Goal: Task Accomplishment & Management: Manage account settings

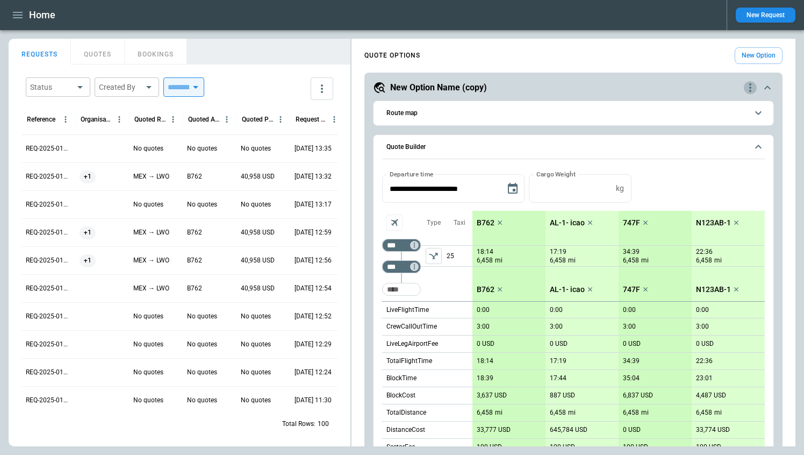
click at [750, 87] on icon "quote-option-actions" at bounding box center [750, 87] width 2 height 9
click at [682, 185] on div at bounding box center [402, 227] width 804 height 455
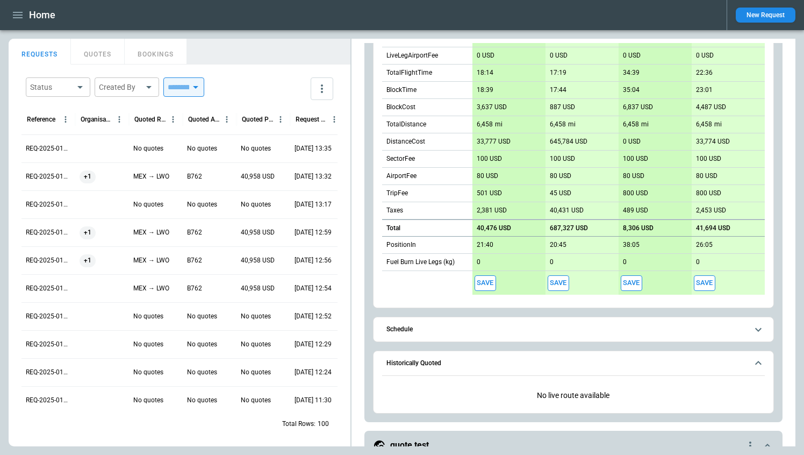
scroll to position [314, 0]
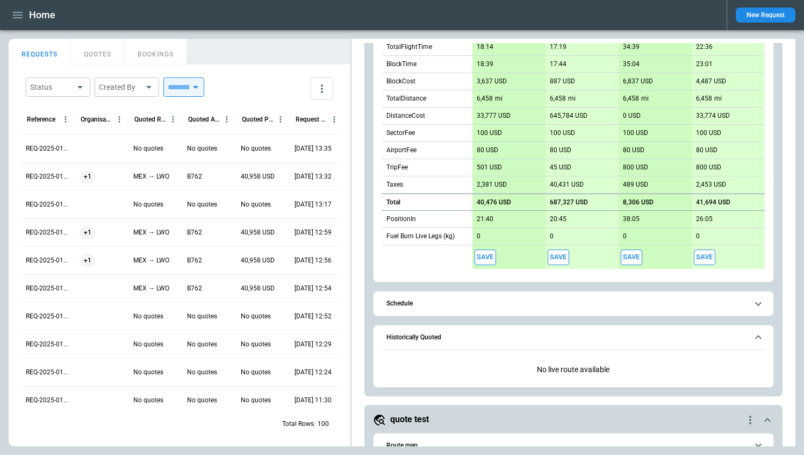
click at [120, 178] on div "+1" at bounding box center [102, 176] width 45 height 13
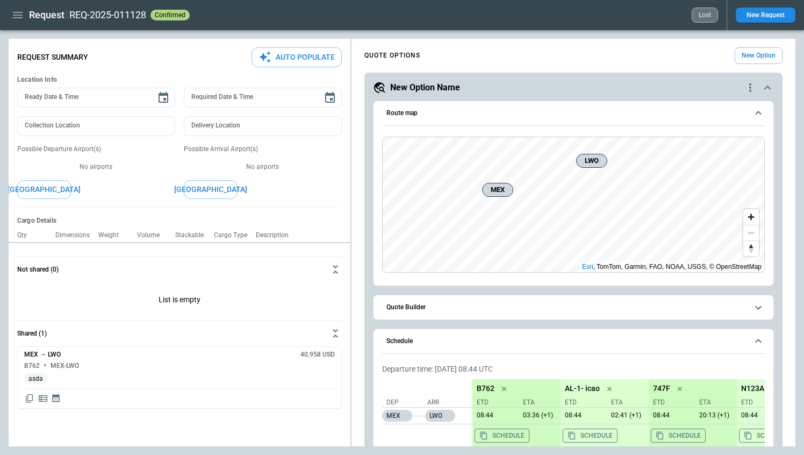
click at [702, 16] on button "Lost" at bounding box center [705, 15] width 26 height 15
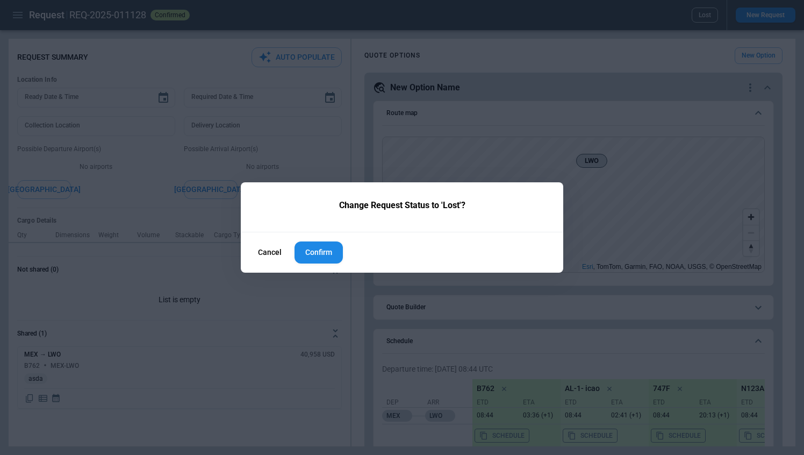
click at [319, 249] on button "Confirm" at bounding box center [319, 252] width 48 height 22
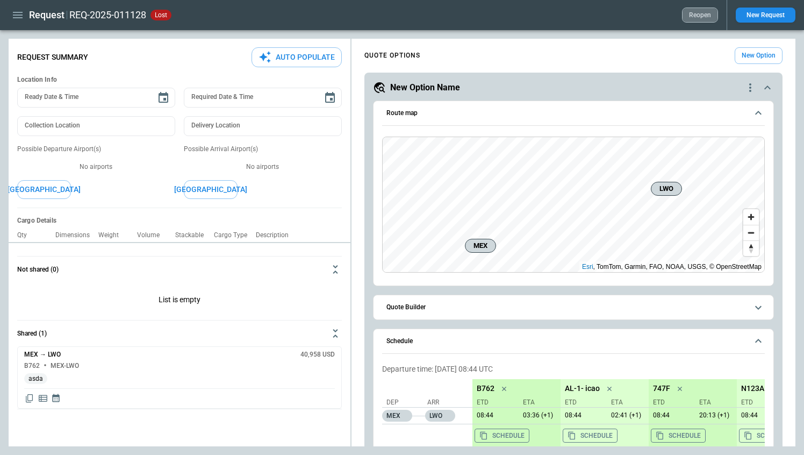
click at [702, 17] on button "Reopen" at bounding box center [700, 15] width 36 height 15
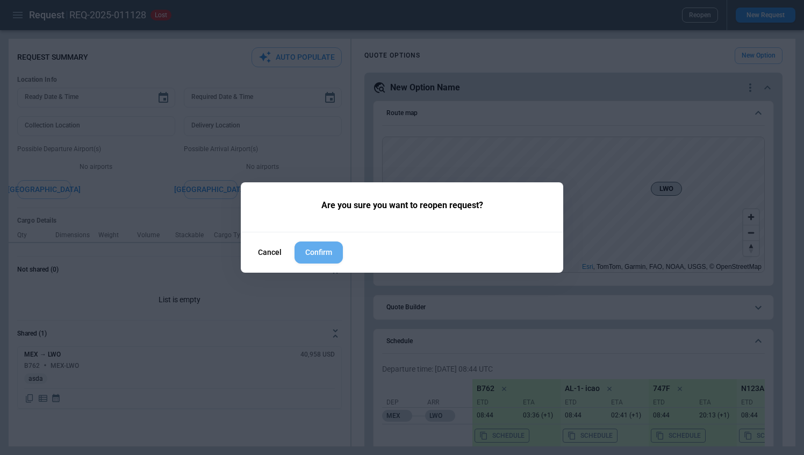
click at [310, 253] on button "Confirm" at bounding box center [319, 252] width 48 height 22
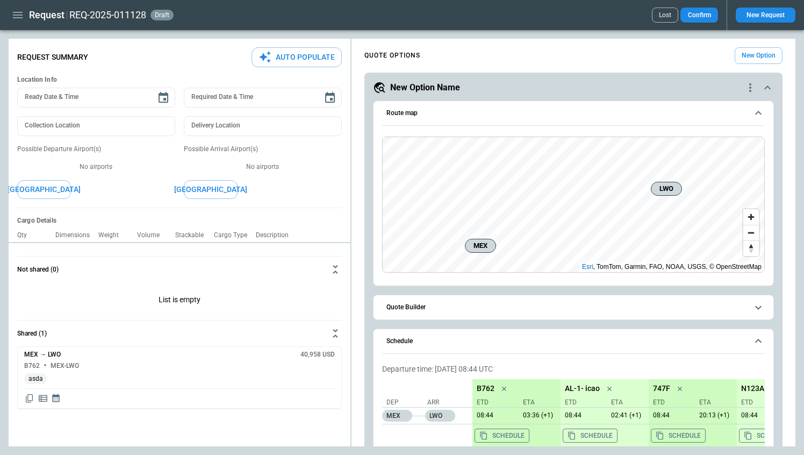
type textarea "*"
click at [704, 19] on button "Confirm" at bounding box center [700, 15] width 38 height 15
